Goal: Obtain resource: Obtain resource

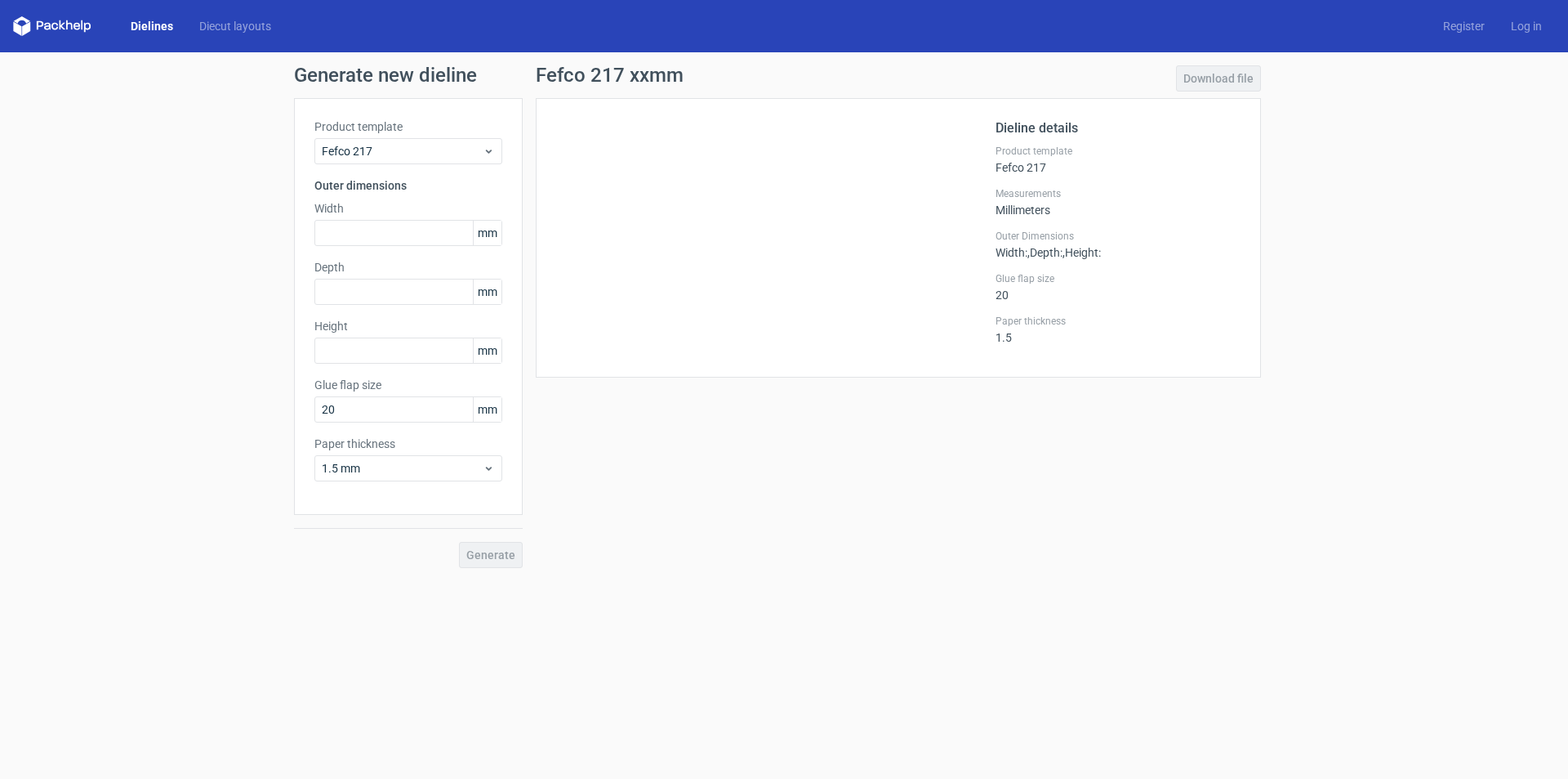
click at [169, 25] on link "Dielines" at bounding box center [151, 26] width 69 height 16
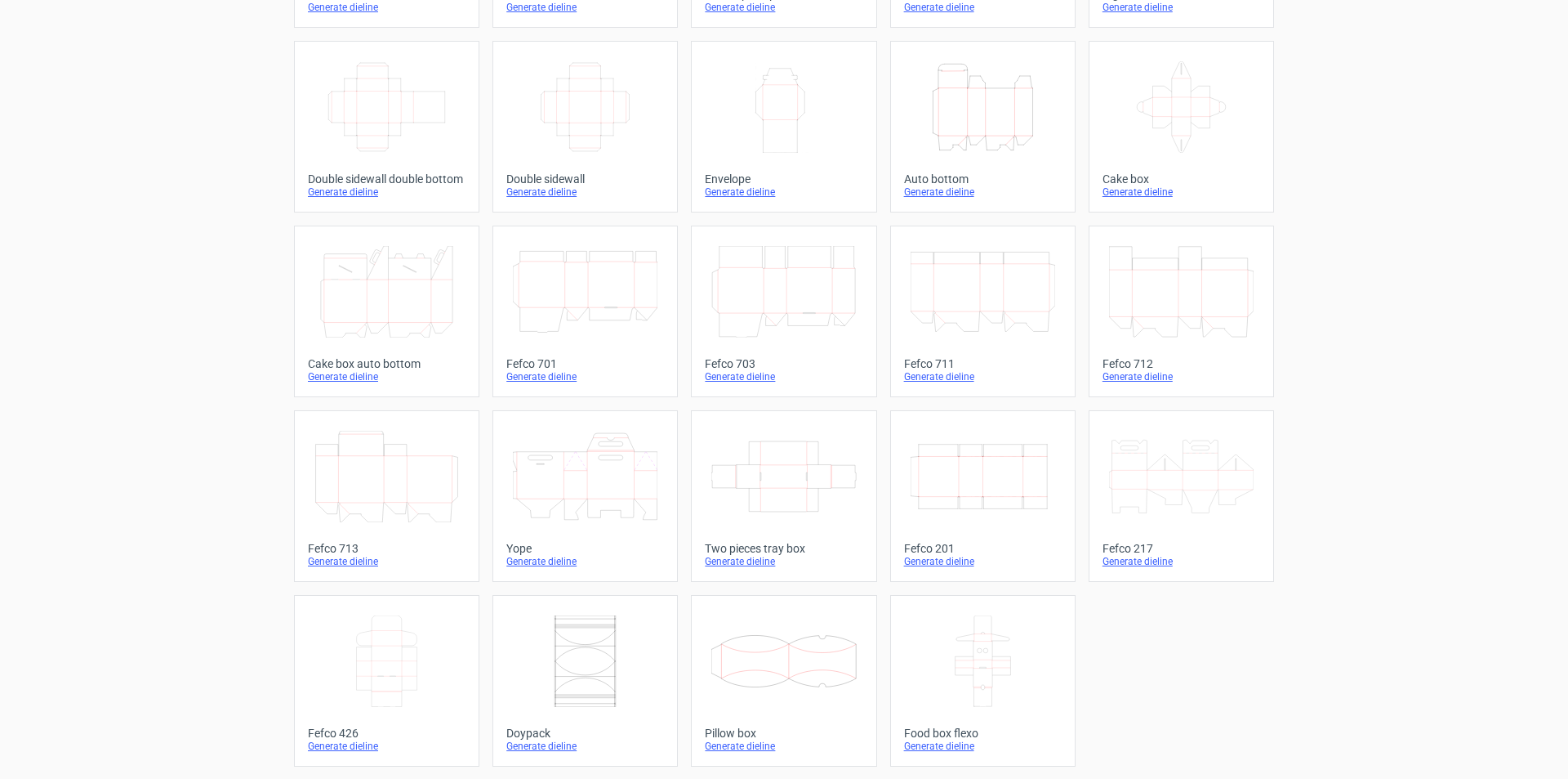
scroll to position [243, 0]
click at [1128, 563] on div "Generate dieline" at bounding box center [1181, 560] width 158 height 13
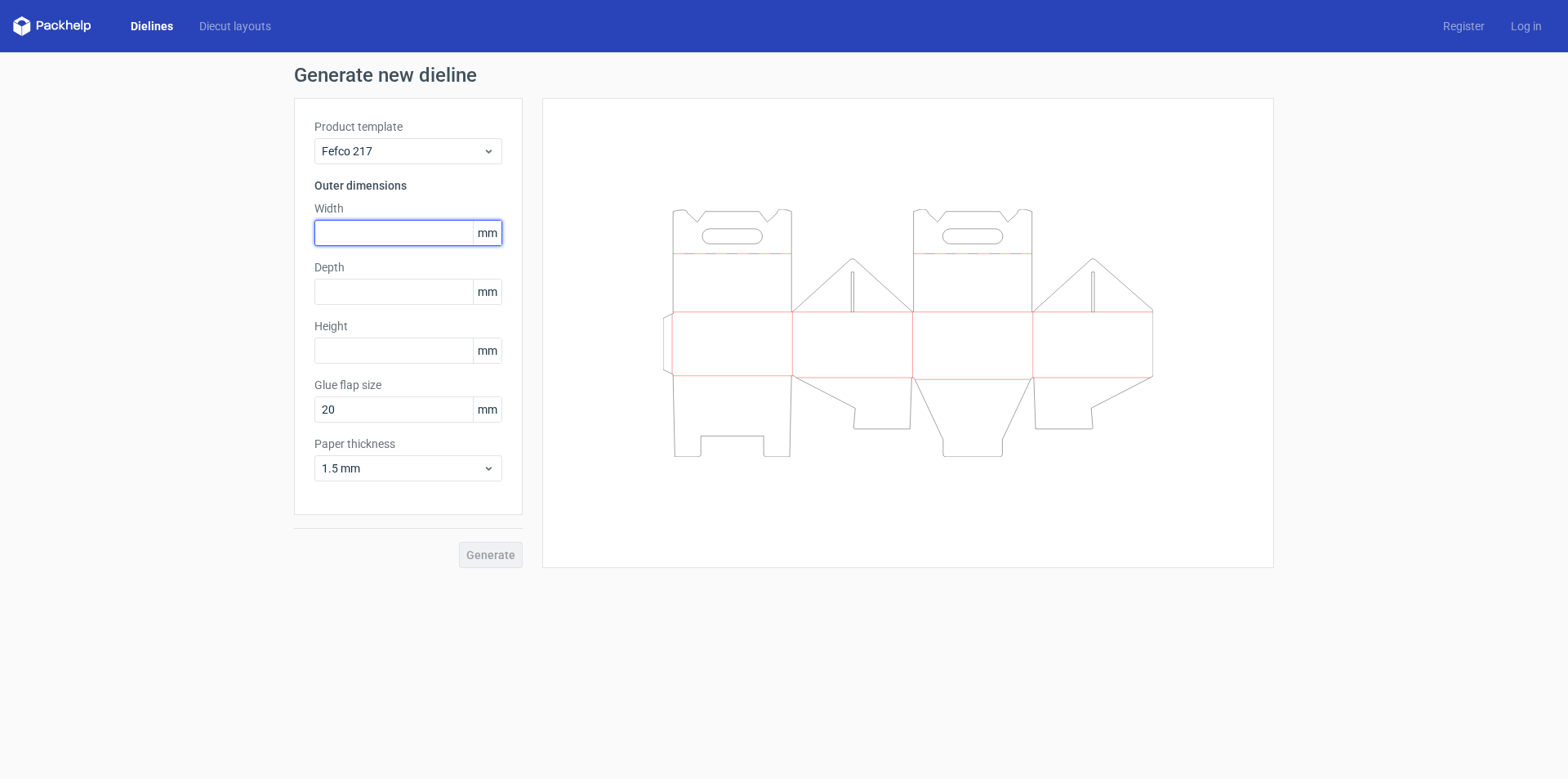
click at [350, 232] on input "text" at bounding box center [408, 232] width 188 height 26
click at [828, 672] on form "Generate new dieline Product template Fefco 217 Outer dimensions Width mm Depth…" at bounding box center [784, 416] width 1568 height 726
click at [435, 148] on span "Fefco 217" at bounding box center [402, 151] width 161 height 16
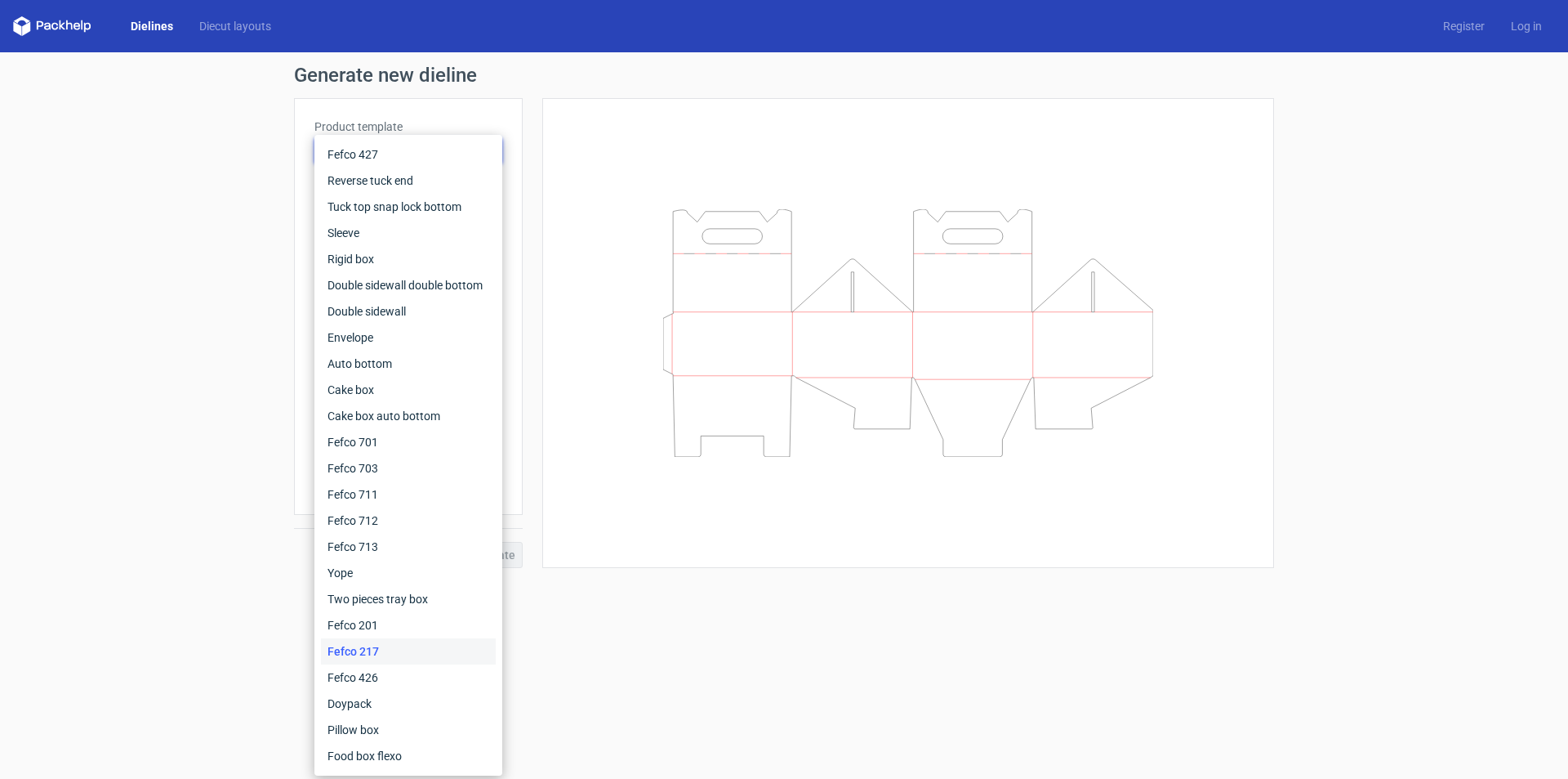
click at [709, 110] on div at bounding box center [908, 333] width 731 height 470
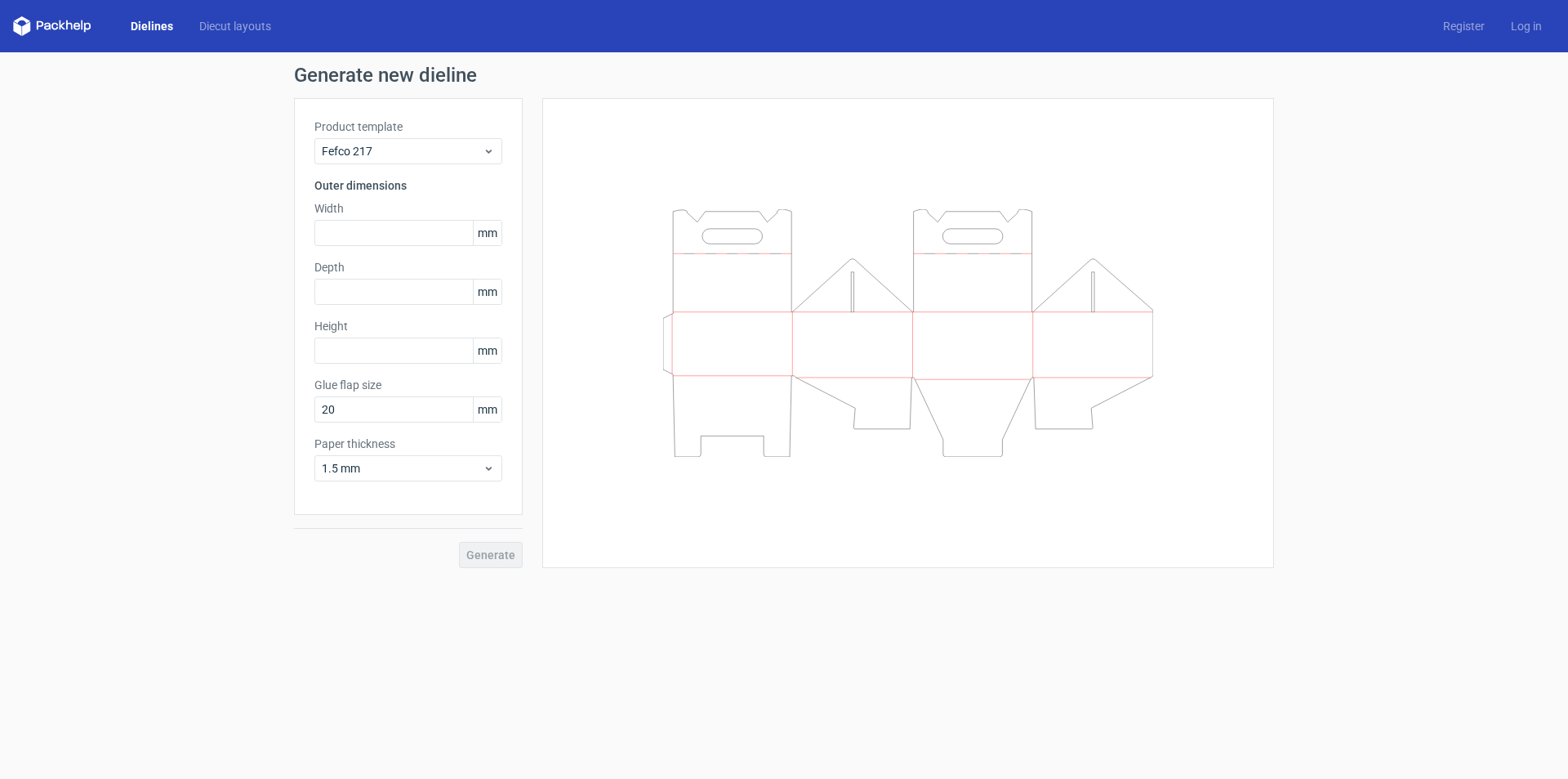
click at [154, 19] on link "Dielines" at bounding box center [151, 26] width 69 height 16
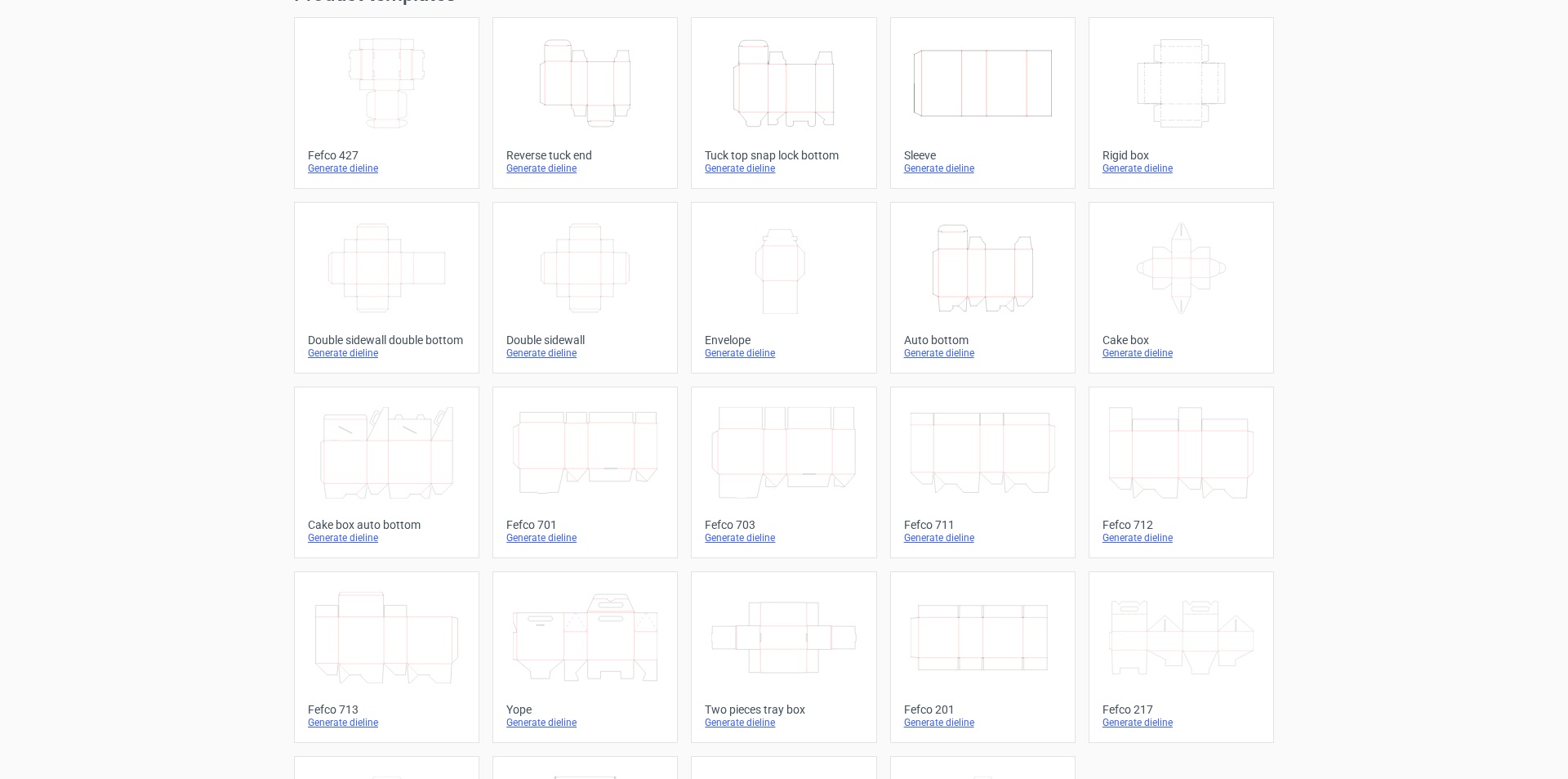
scroll to position [243, 0]
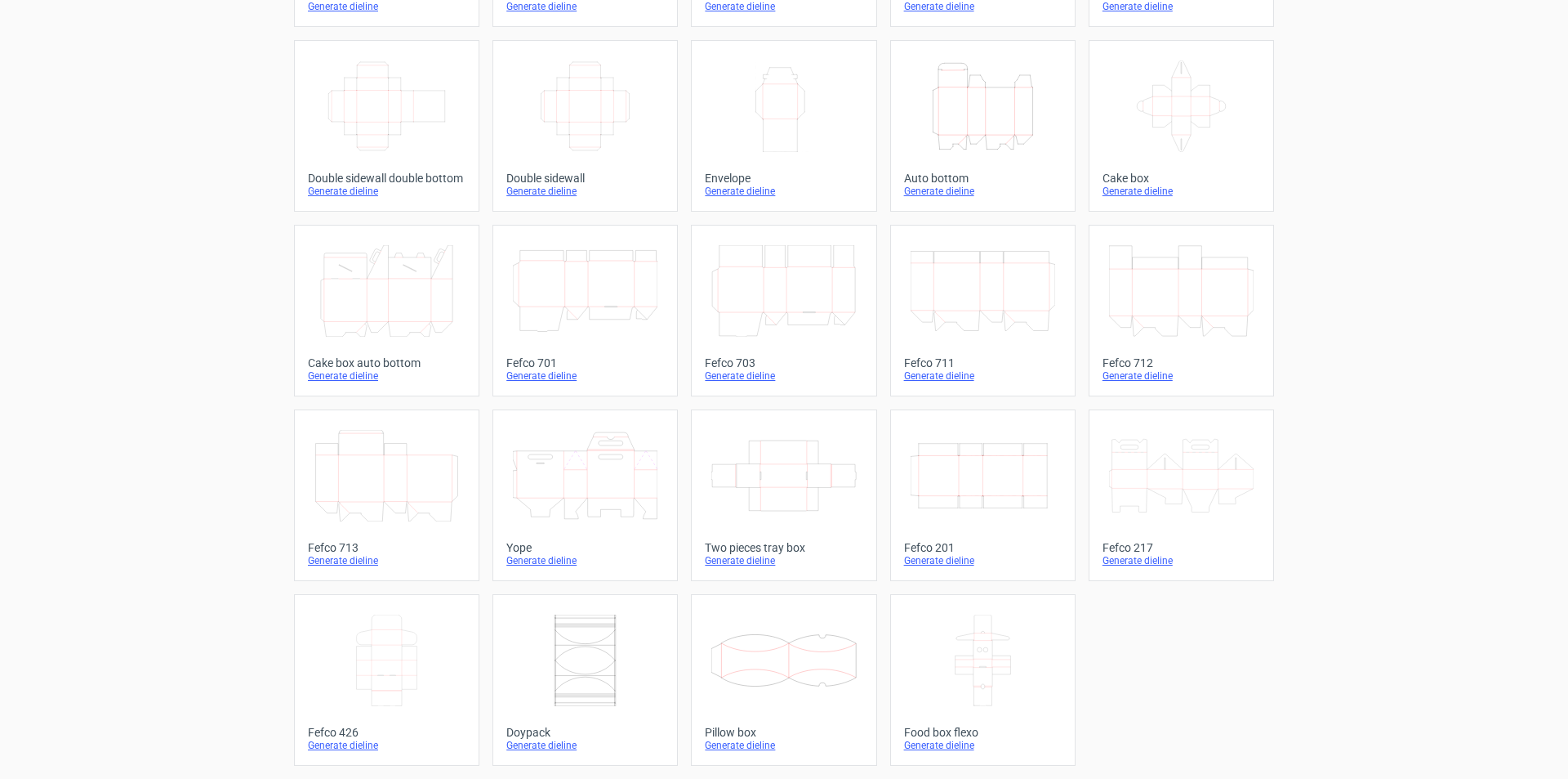
click at [1127, 556] on div "Generate dieline" at bounding box center [1181, 560] width 158 height 13
